Goal: Information Seeking & Learning: Check status

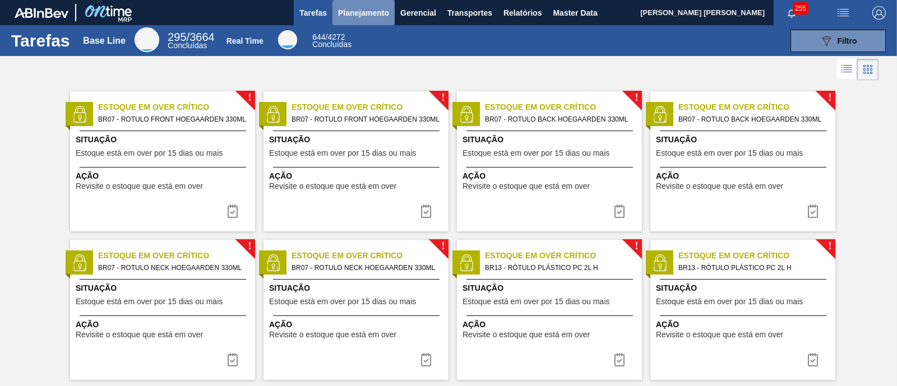
click at [375, 23] on button "Planejamento" at bounding box center [363, 12] width 62 height 25
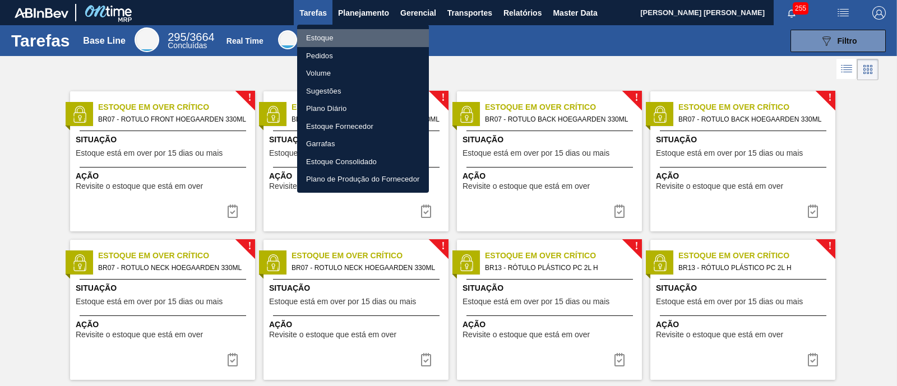
click at [350, 37] on li "Estoque" at bounding box center [363, 38] width 132 height 18
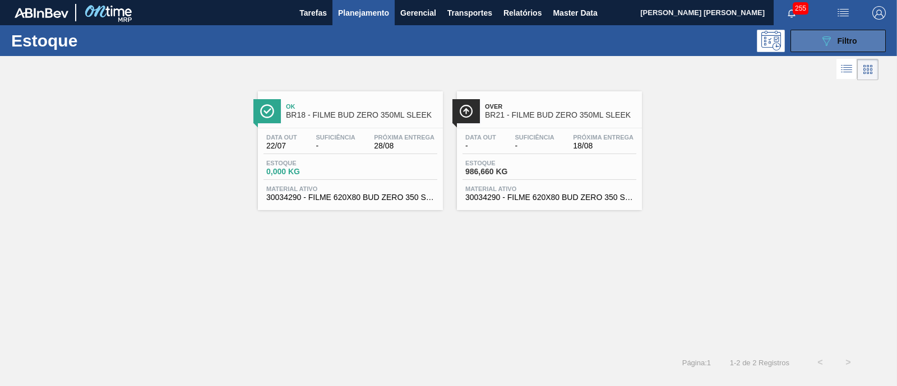
click at [816, 45] on button "089F7B8B-B2A5-4AFE-B5C0-19BA573D28AC Filtro" at bounding box center [837, 41] width 95 height 22
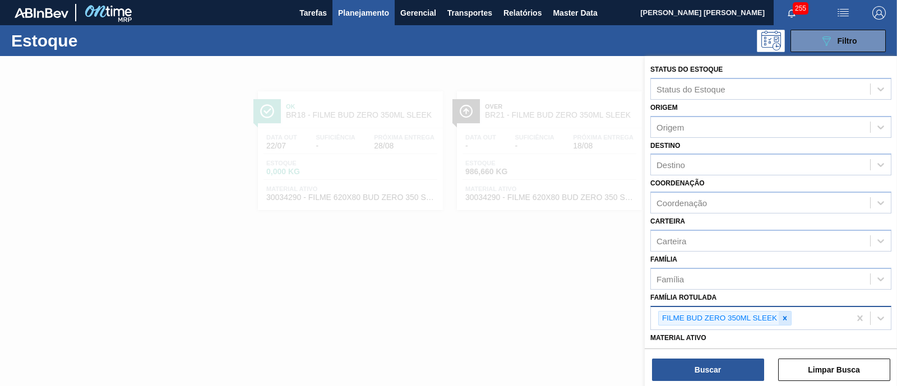
click at [785, 315] on icon at bounding box center [785, 318] width 8 height 8
type Rotulada "bud 1"
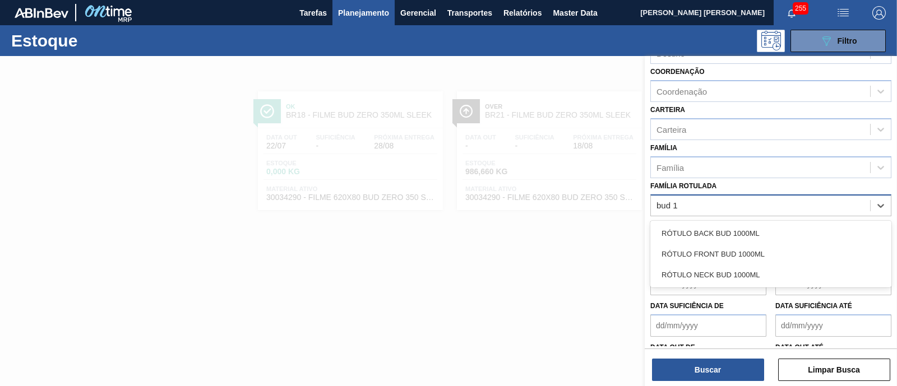
scroll to position [112, 0]
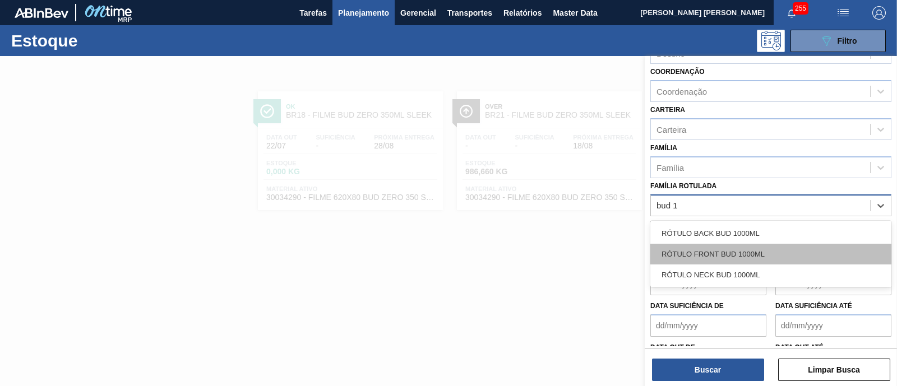
click at [773, 256] on div "RÓTULO FRONT BUD 1000ML" at bounding box center [770, 254] width 241 height 21
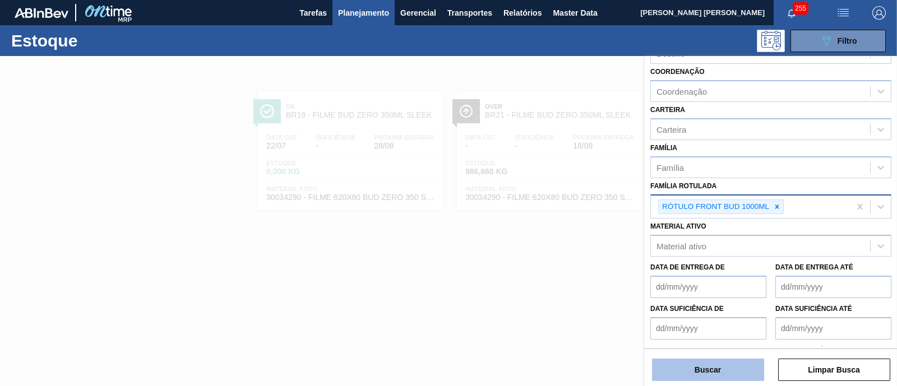
click at [743, 373] on button "Buscar" at bounding box center [708, 370] width 112 height 22
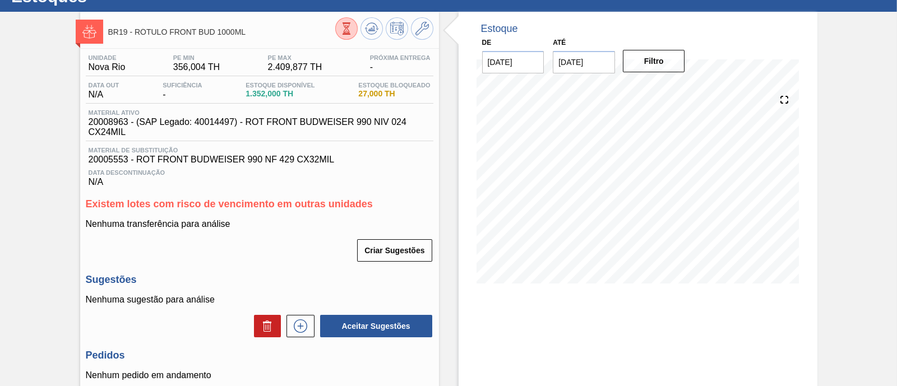
scroll to position [42, 0]
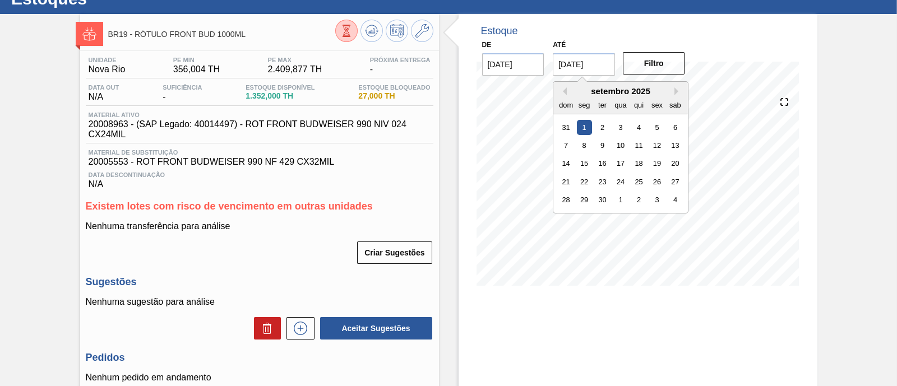
click at [596, 71] on input "01/09/2025" at bounding box center [584, 64] width 62 height 22
click at [675, 93] on button "Next Month" at bounding box center [678, 91] width 8 height 8
click at [673, 201] on div "1" at bounding box center [675, 199] width 15 height 15
type input "01/11/2025"
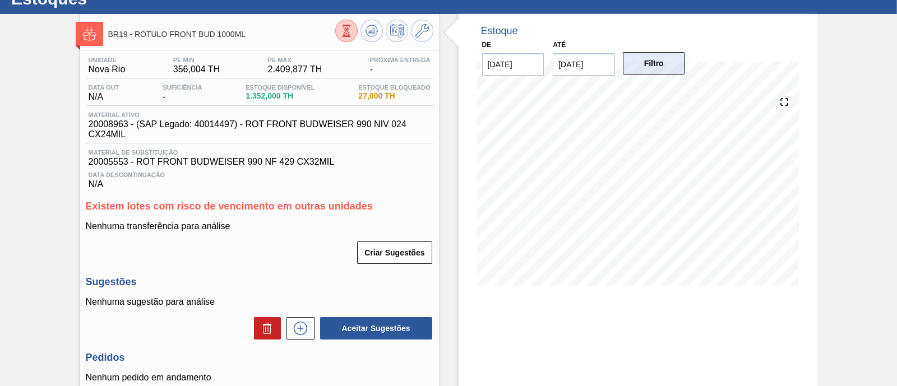
click at [663, 63] on button "Filtro" at bounding box center [654, 63] width 62 height 22
drag, startPoint x: 87, startPoint y: 126, endPoint x: 126, endPoint y: 127, distance: 38.7
click at [126, 127] on span "20008963 - (SAP Legado: 40014497) - ROT FRONT BUDWEISER 990 NIV 024 CX24MIL" at bounding box center [263, 129] width 348 height 20
copy span "20008963"
